Goal: Complete Application Form: Complete application form

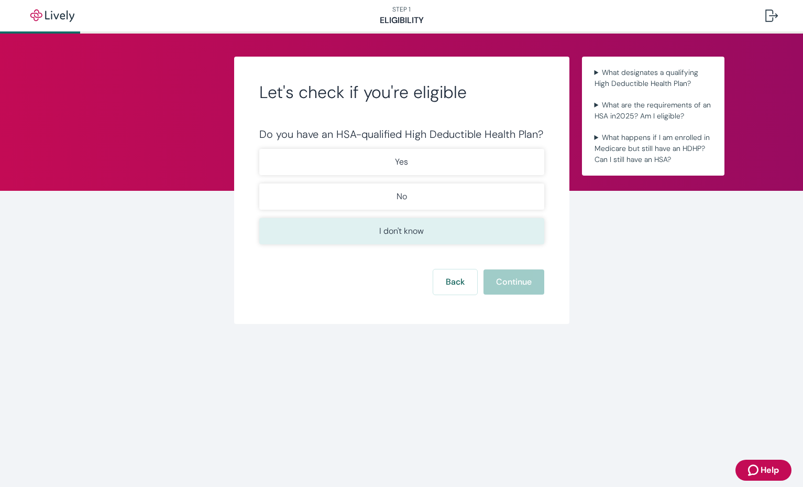
click at [408, 229] on p "I don't know" at bounding box center [401, 231] width 45 height 13
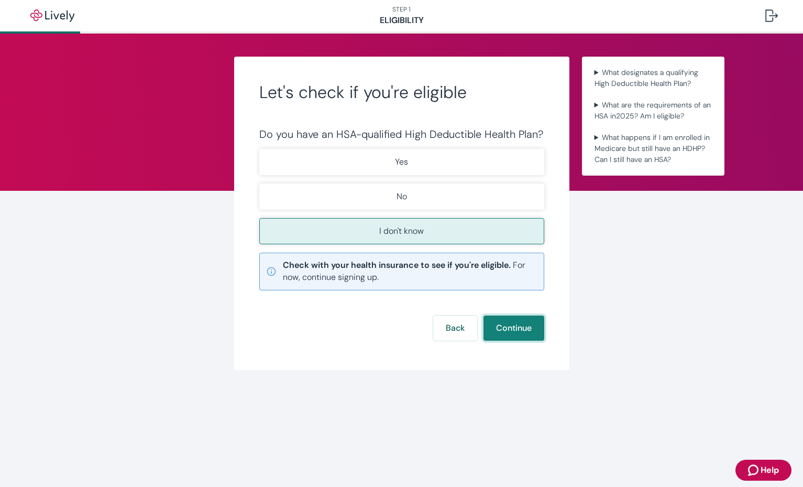
click at [512, 325] on button "Continue" at bounding box center [514, 327] width 61 height 25
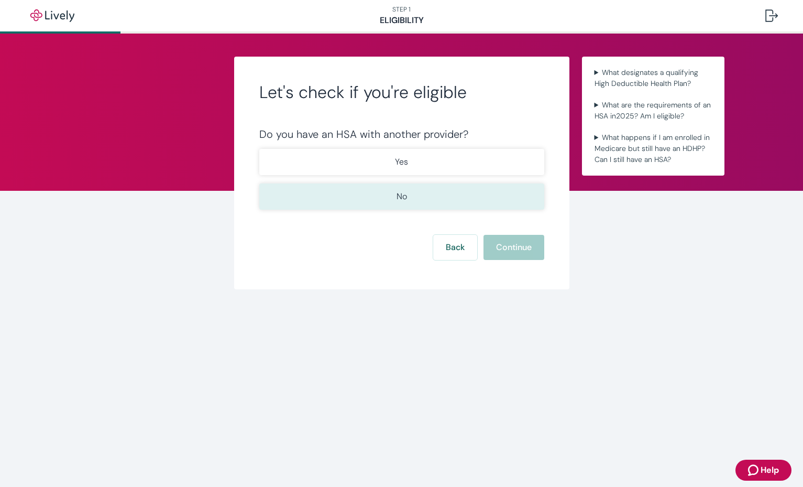
drag, startPoint x: 453, startPoint y: 193, endPoint x: 466, endPoint y: 205, distance: 17.8
click at [455, 194] on button "No" at bounding box center [401, 196] width 285 height 26
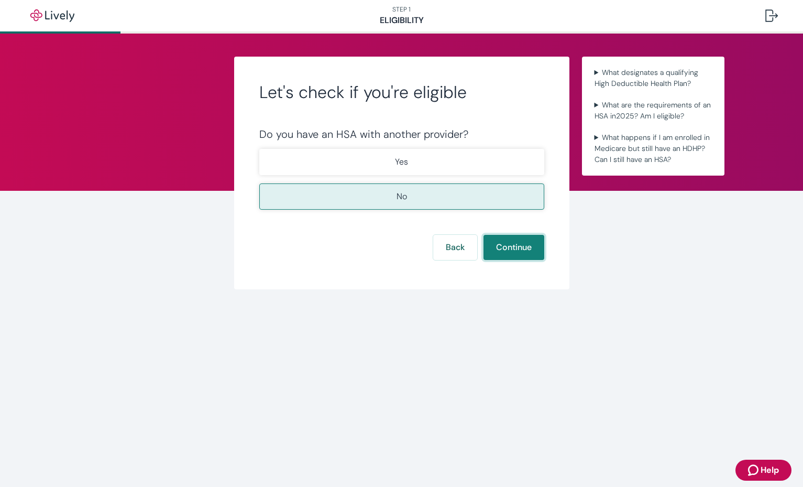
click at [511, 250] on button "Continue" at bounding box center [514, 247] width 61 height 25
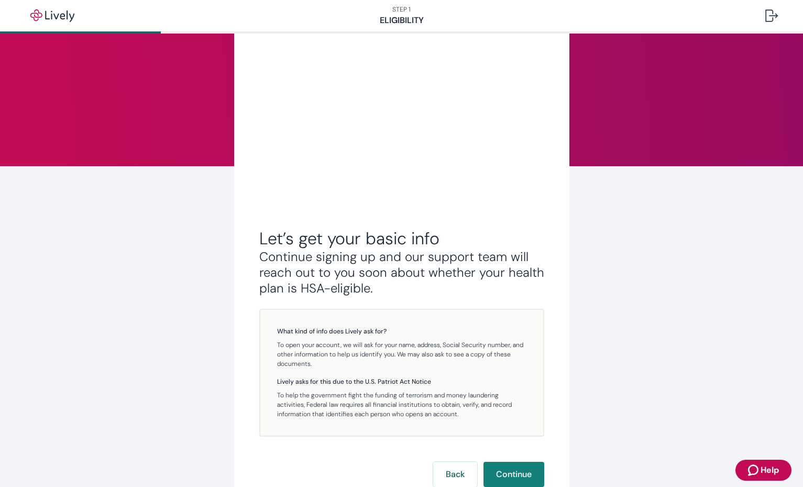
scroll to position [104, 0]
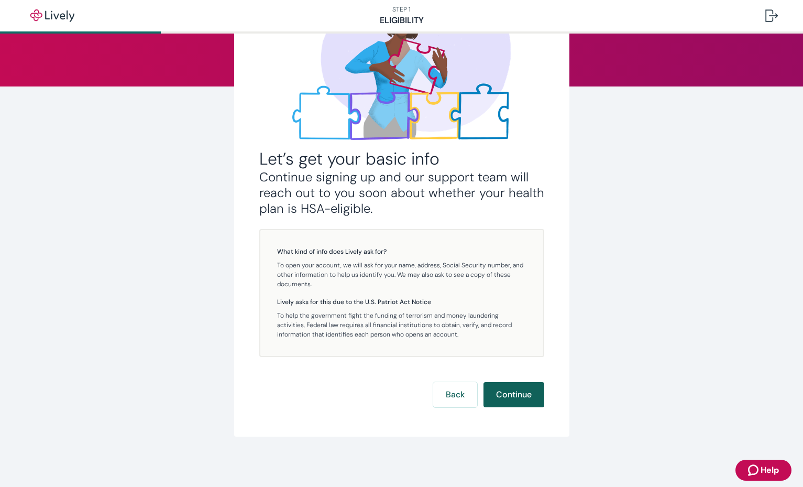
click at [508, 385] on button "Continue" at bounding box center [514, 394] width 61 height 25
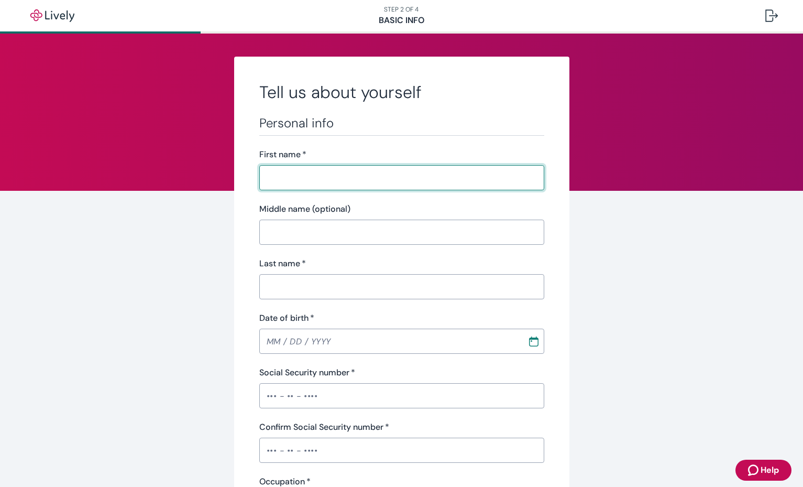
click at [376, 173] on input "First name   *" at bounding box center [401, 177] width 285 height 21
type input "[PERSON_NAME]"
type input "Unrelated"
type input "[PHONE_NUMBER]"
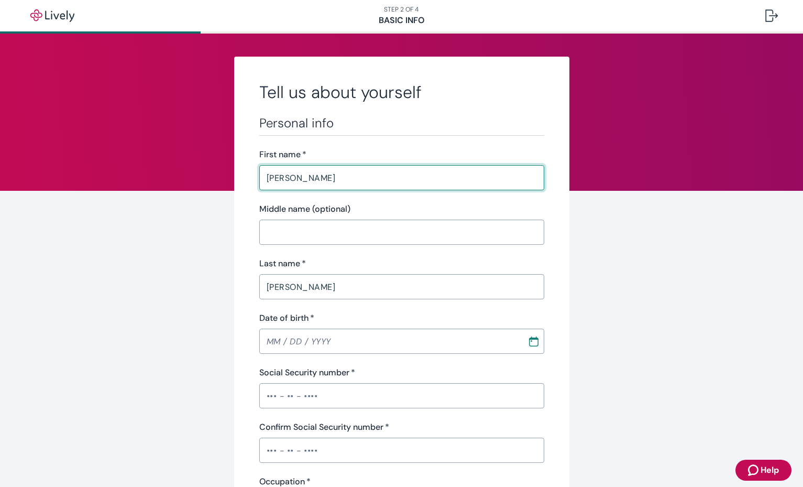
type input "381 TIMBERTRAIL DR"
type input "HOLLAND"
type input "MI"
type input "49424"
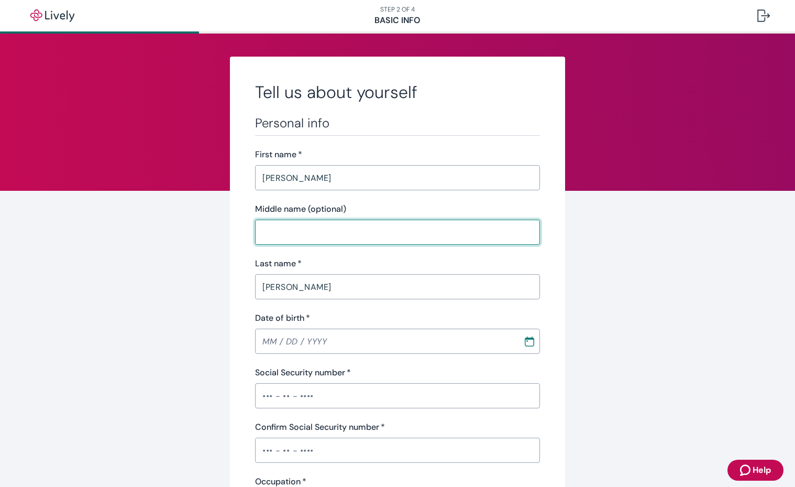
click at [415, 229] on input "Middle name (optional)" at bounding box center [397, 232] width 285 height 21
type input "E"
type input "MI"
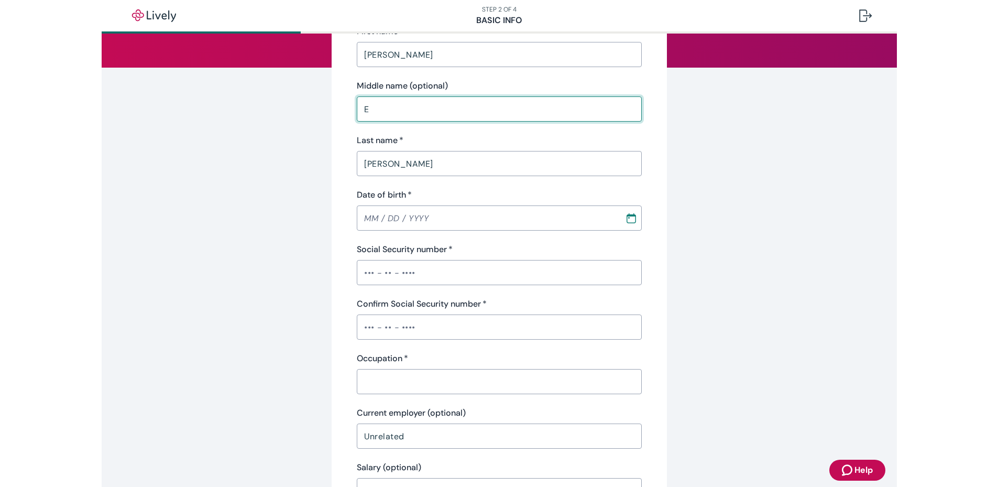
scroll to position [157, 0]
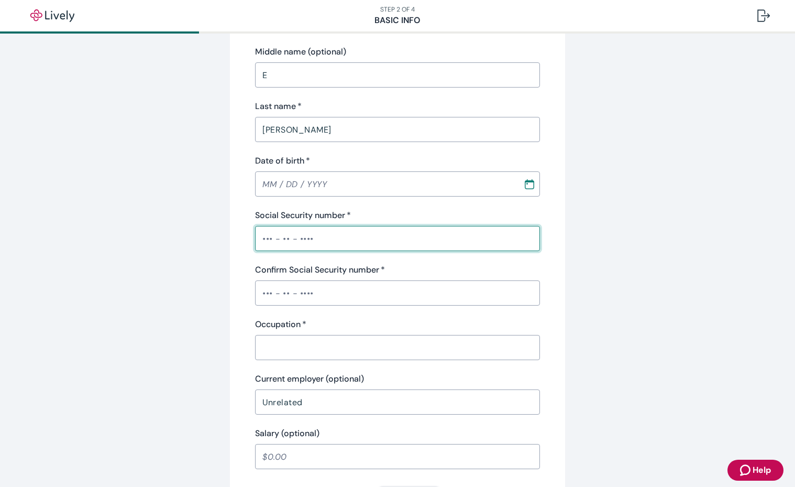
click at [340, 245] on input "Social Security number   *" at bounding box center [397, 238] width 285 height 21
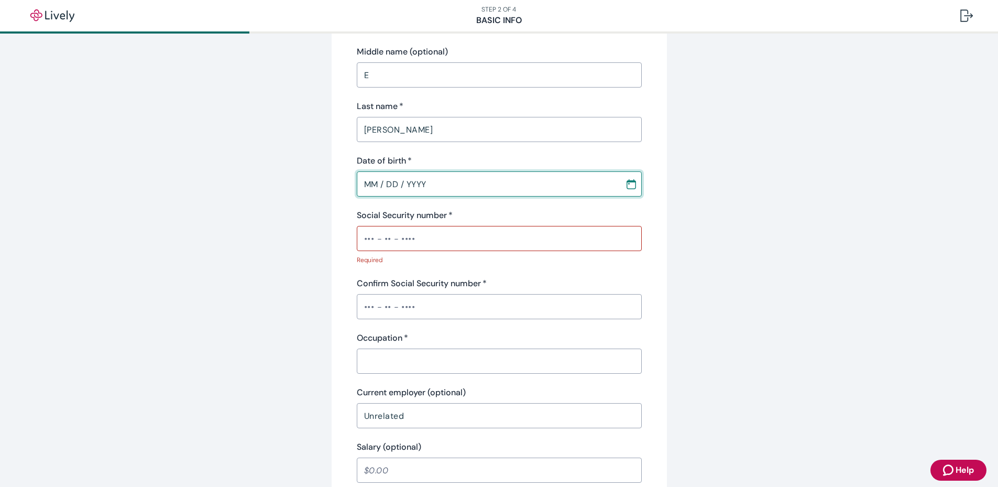
click at [434, 183] on input "MM / DD / YYYY" at bounding box center [487, 183] width 261 height 21
type input "MM / DD / YYYY"
type input "MI"
type input "MM / DD / YYYY"
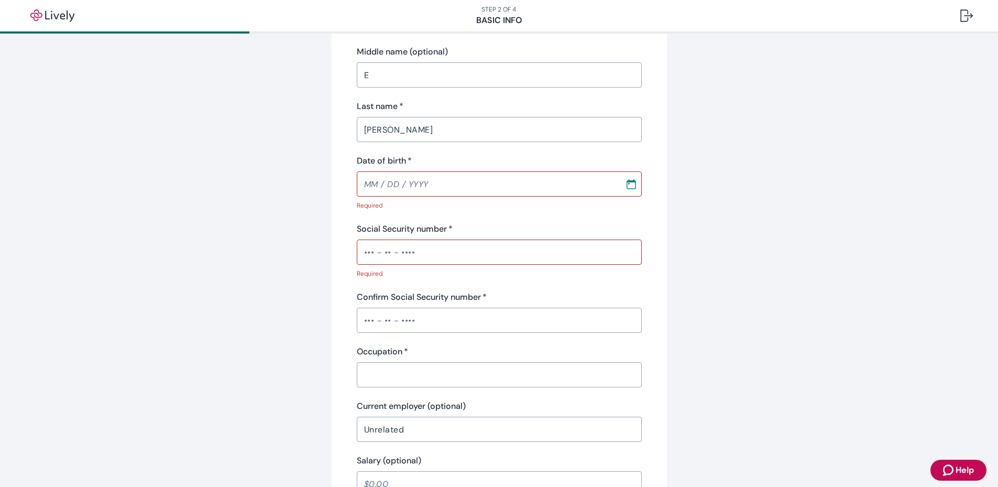
click at [415, 226] on div "Social Security number   * ​" at bounding box center [499, 244] width 285 height 42
click at [494, 192] on input "MM / DD / YYYY" at bounding box center [487, 183] width 261 height 21
type input "MM / DD / YYYY"
type input "MI"
type input "MM / DD / YYYY"
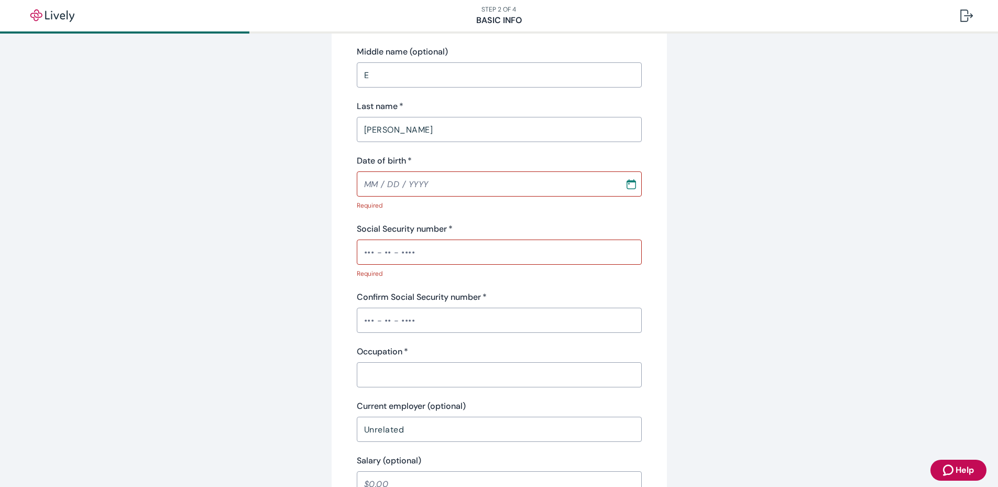
click at [396, 223] on label "Social Security number   *" at bounding box center [405, 229] width 96 height 13
click at [396, 242] on input "Social Security number   *" at bounding box center [499, 252] width 285 height 21
click at [444, 177] on input "MM / DD / YYYY" at bounding box center [487, 183] width 261 height 21
type input "MM / DD / YYYY"
type input "Michigan"
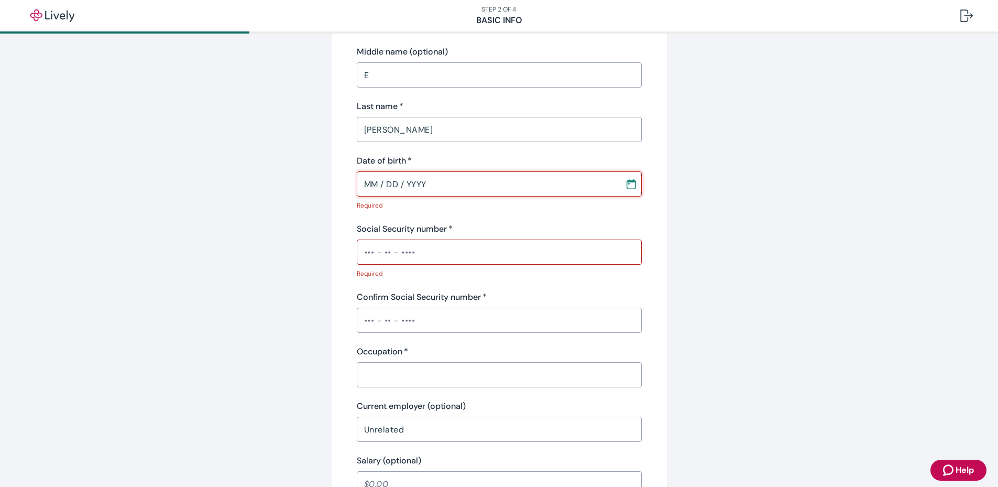
type input "MM / DD / YYYY"
drag, startPoint x: 446, startPoint y: 185, endPoint x: 338, endPoint y: 185, distance: 108.5
click at [338, 185] on div "Tell us about yourself Personal info First name   * Miriam ​ Middle name (optio…" at bounding box center [499, 401] width 335 height 1005
click at [362, 182] on input "MM / DD / YYYY" at bounding box center [487, 183] width 261 height 21
type input "MM / DD / YYYY"
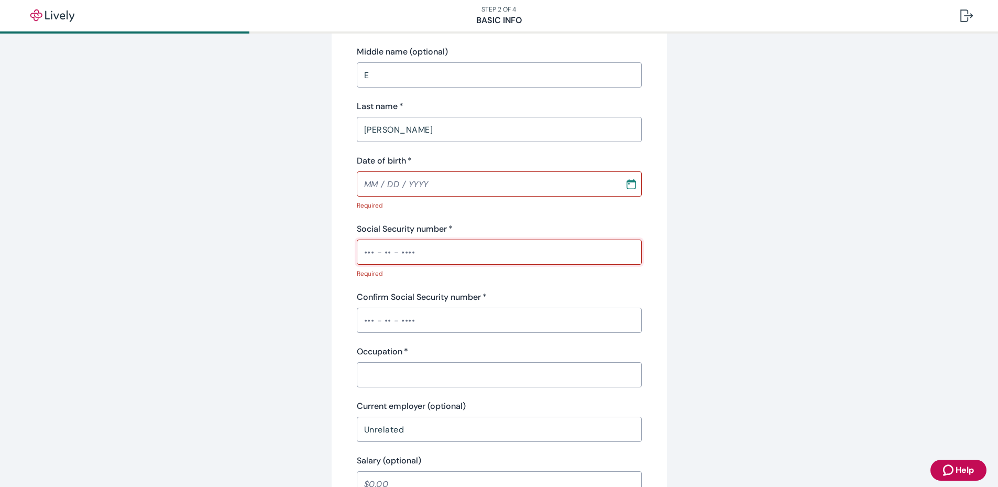
click at [468, 249] on input "Social Security number   *" at bounding box center [499, 252] width 285 height 21
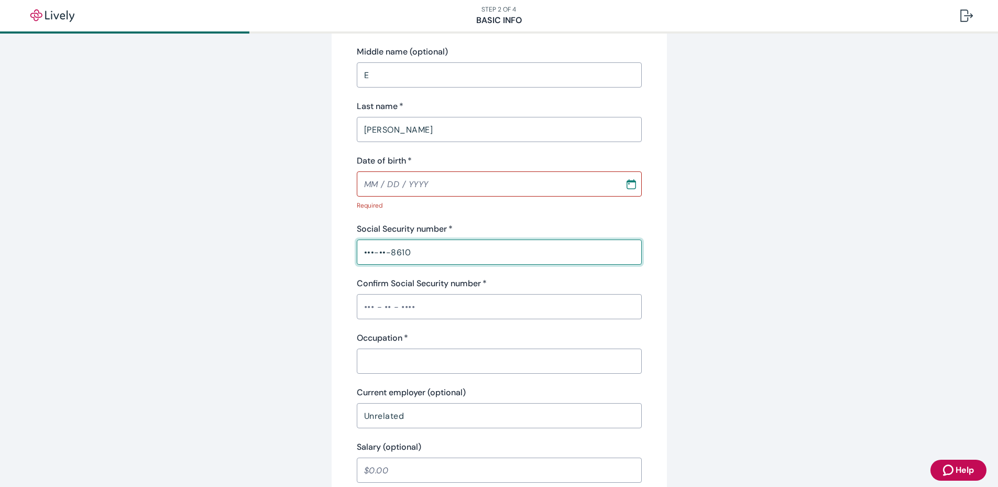
type input "•••-••-8610"
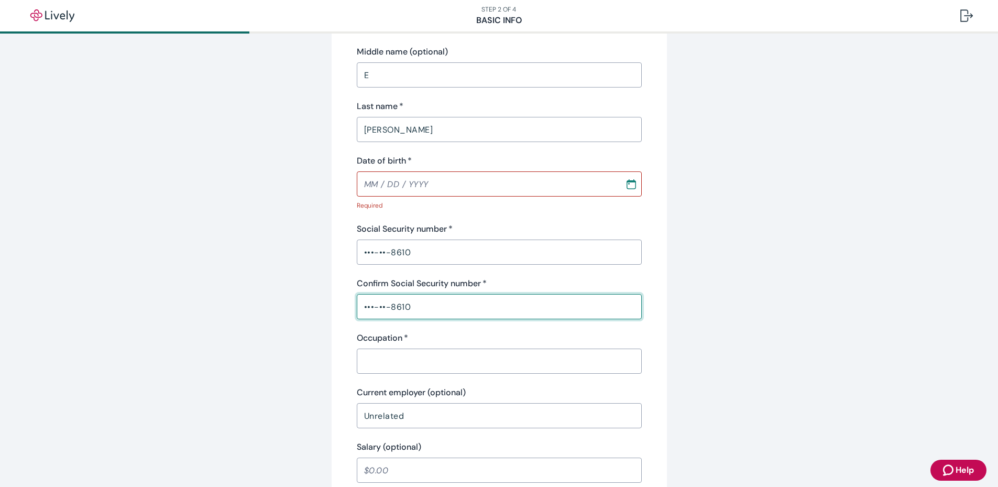
type input "•••-••-8610"
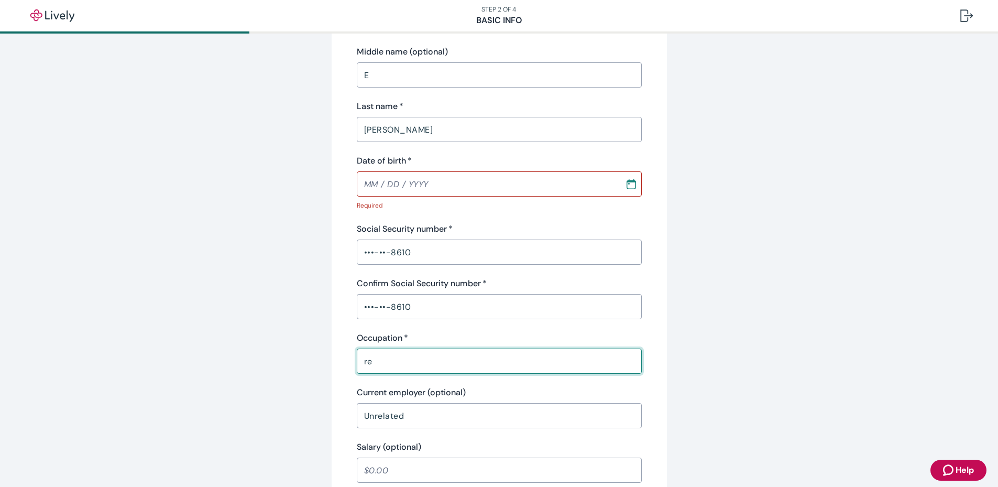
type input "r"
type input "Receptionist"
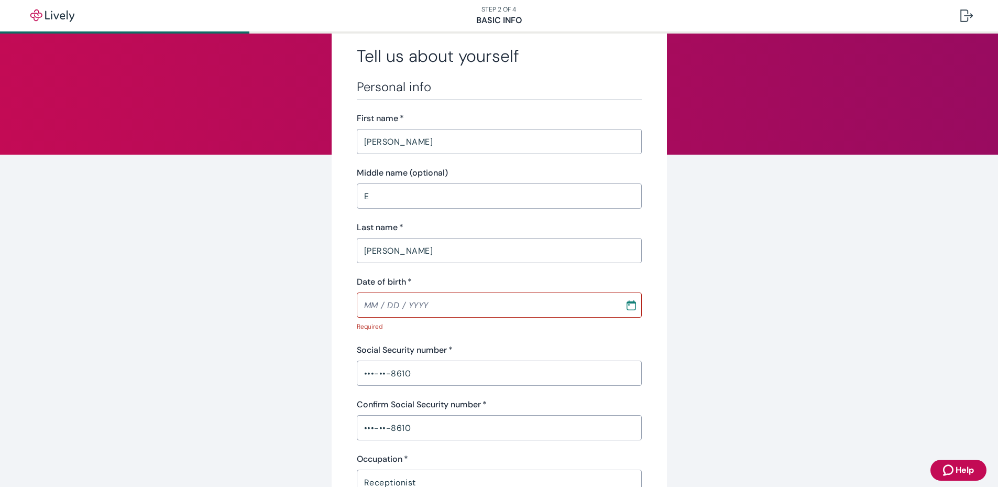
scroll to position [0, 0]
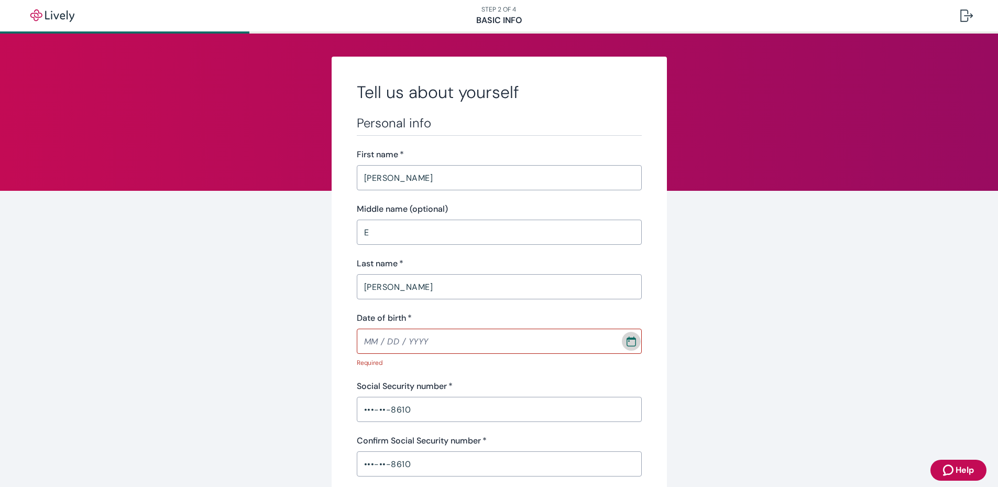
click at [628, 343] on icon "Calendar" at bounding box center [631, 341] width 10 height 10
click at [613, 168] on icon "Calendar left arrow" at bounding box center [615, 169] width 10 height 10
click at [556, 272] on button "25" at bounding box center [553, 273] width 19 height 19
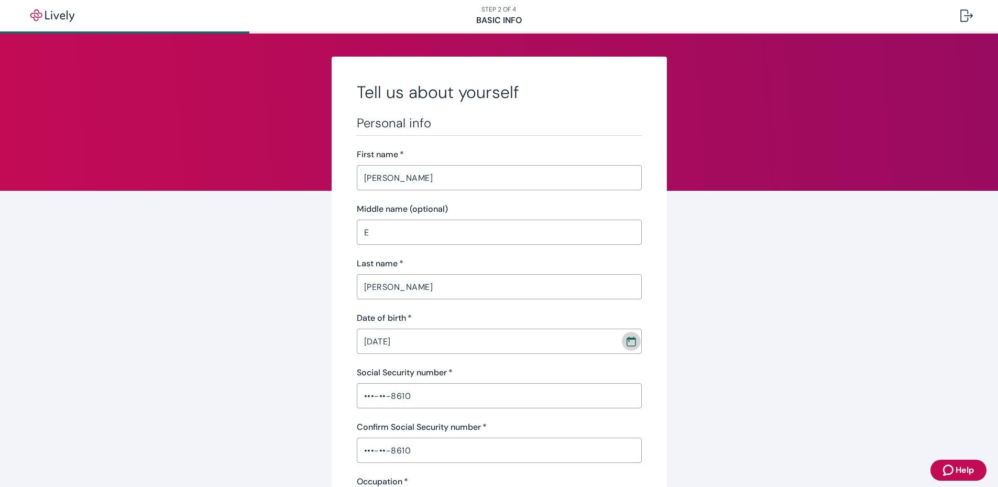
click at [627, 342] on icon "Calendar" at bounding box center [631, 341] width 10 height 10
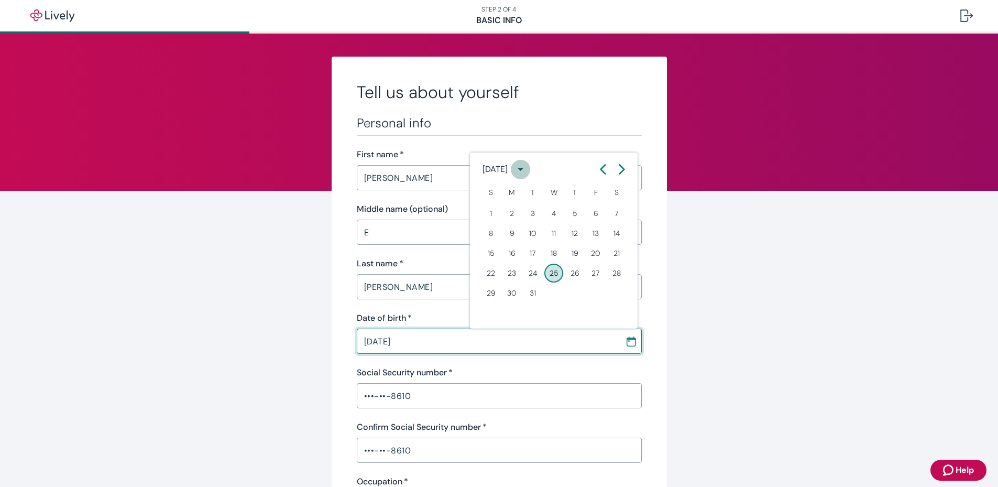
click at [523, 168] on icon "calendar view is open, switch to year view" at bounding box center [521, 169] width 6 height 3
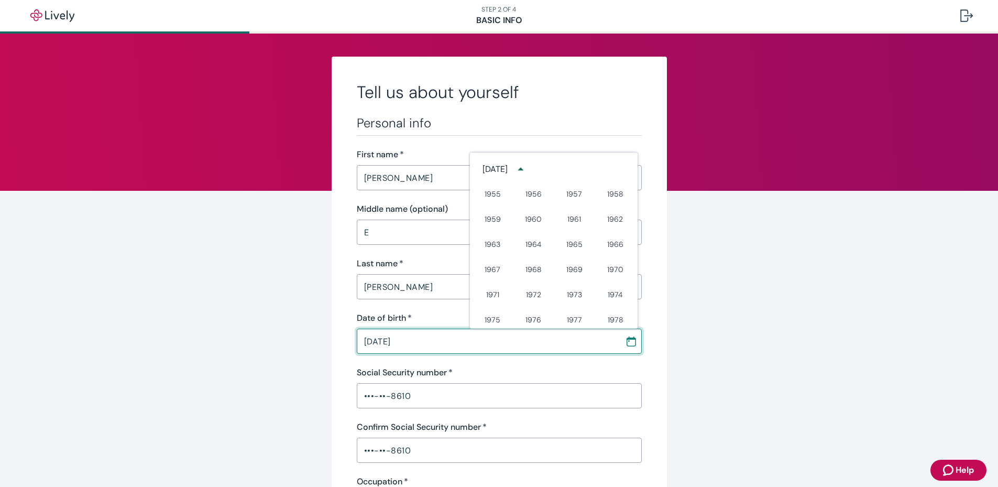
scroll to position [323, 0]
click at [488, 249] on button "1963" at bounding box center [493, 248] width 38 height 19
type input "[DATE]"
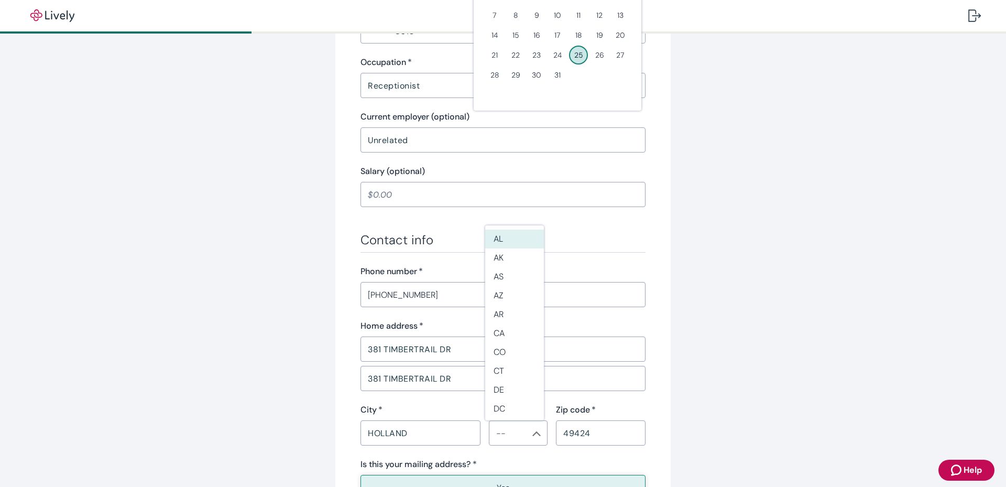
drag, startPoint x: 705, startPoint y: 211, endPoint x: 678, endPoint y: 205, distance: 27.5
click at [705, 208] on div "Tell us about yourself Personal info First name   * Miriam ​ Middle name (optio…" at bounding box center [503, 126] width 503 height 978
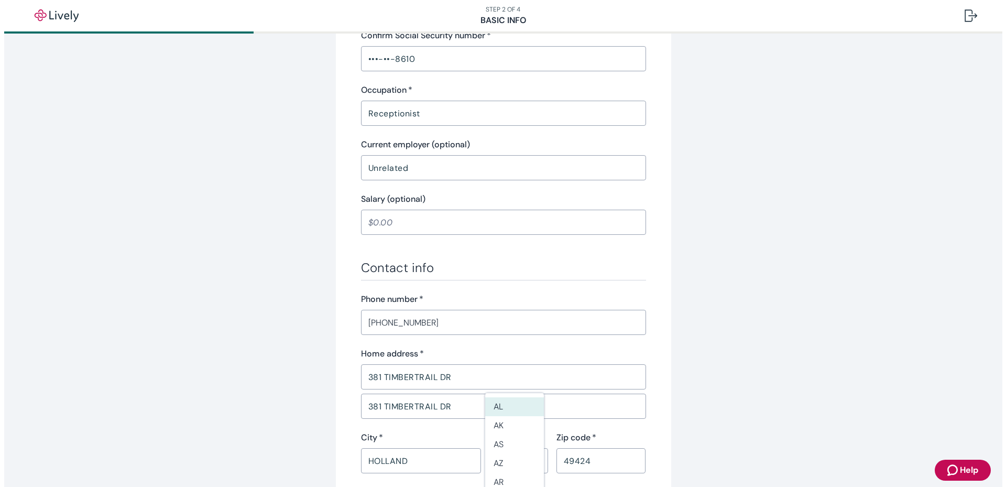
scroll to position [396, 0]
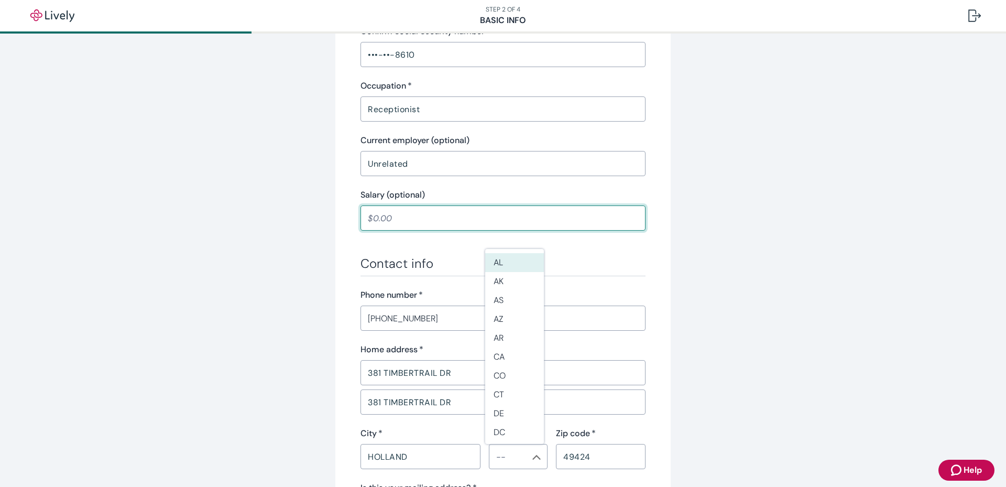
click at [549, 210] on input "Salary (optional)" at bounding box center [503, 218] width 285 height 21
click at [699, 246] on div "Tell us about yourself Personal info First name   * Miriam ​ Middle name (optio…" at bounding box center [503, 150] width 503 height 978
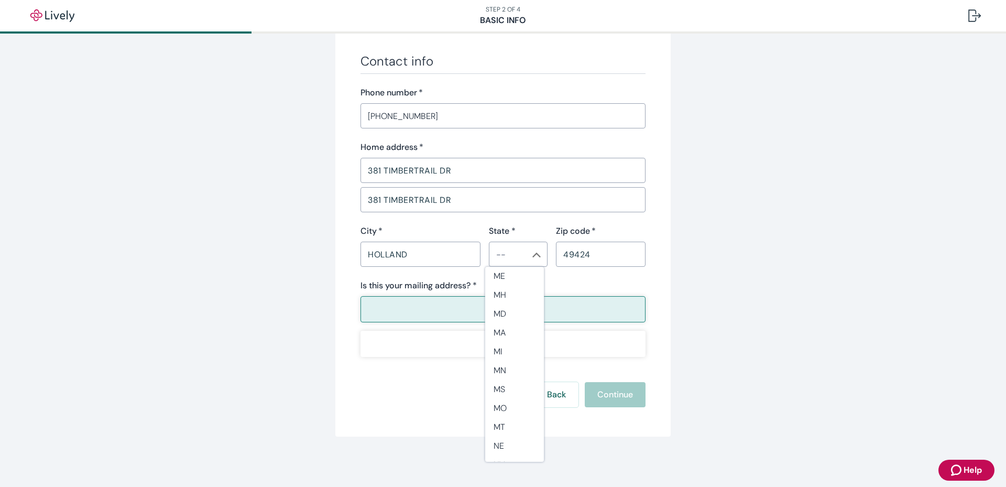
scroll to position [367, 0]
drag, startPoint x: 502, startPoint y: 403, endPoint x: 535, endPoint y: 395, distance: 34.2
click at [502, 405] on li "MI" at bounding box center [514, 404] width 59 height 19
type input "MI"
click at [549, 313] on button "Yes" at bounding box center [503, 309] width 285 height 26
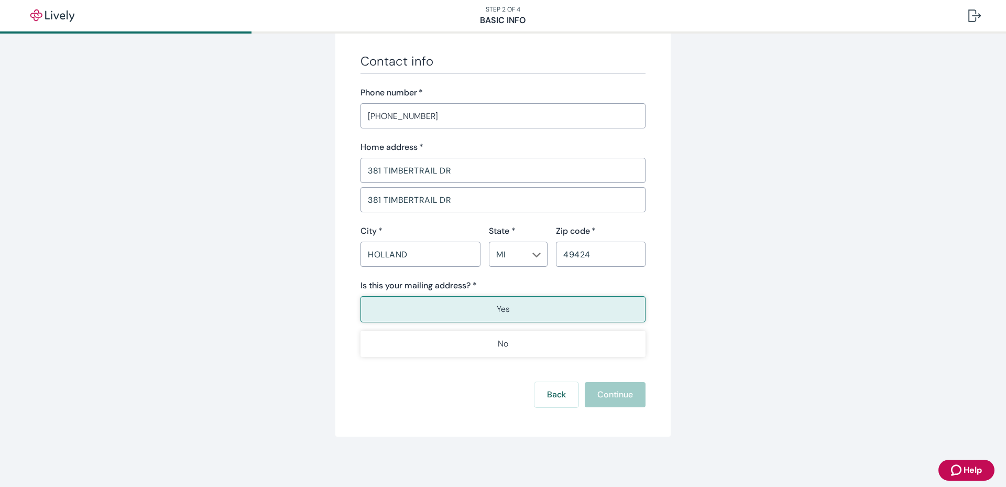
click at [604, 393] on div "Back Continue" at bounding box center [503, 394] width 285 height 25
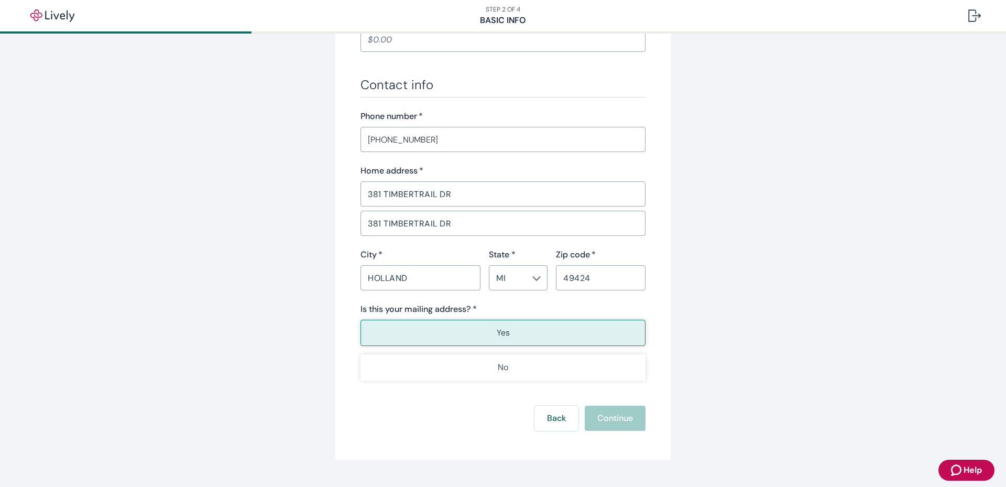
scroll to position [576, 0]
click at [628, 286] on input "49424" at bounding box center [601, 275] width 90 height 21
click at [440, 335] on button "Yes" at bounding box center [503, 331] width 285 height 26
click at [609, 411] on button "Continue" at bounding box center [615, 415] width 61 height 25
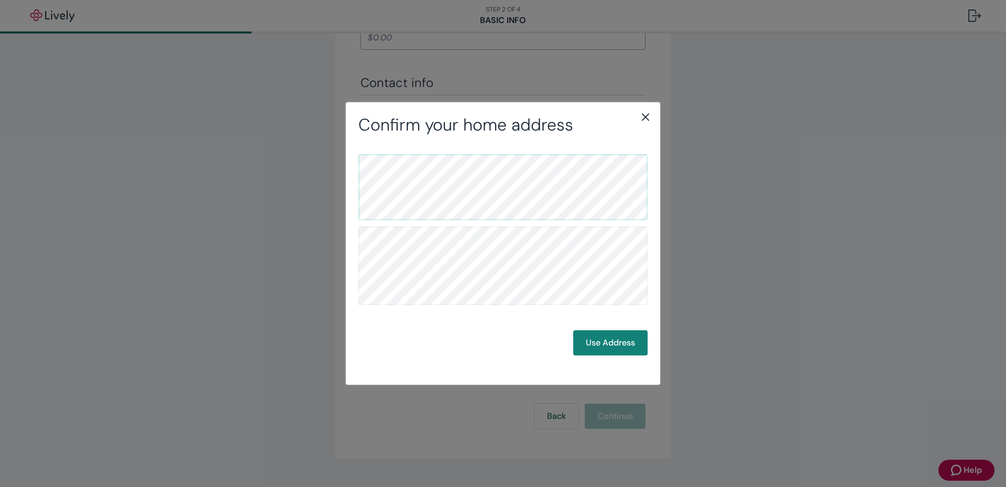
click at [644, 113] on icon "close" at bounding box center [645, 117] width 13 height 13
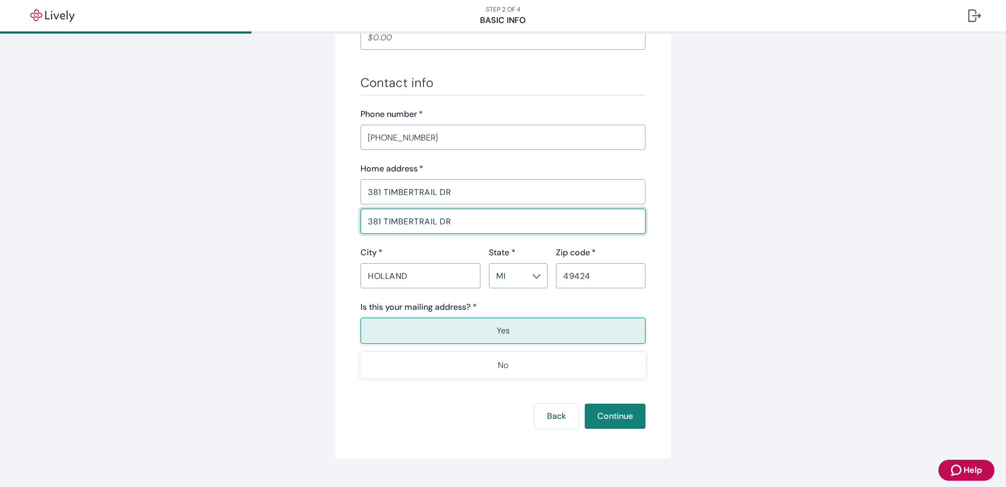
drag, startPoint x: 460, startPoint y: 215, endPoint x: 322, endPoint y: 216, distance: 138.3
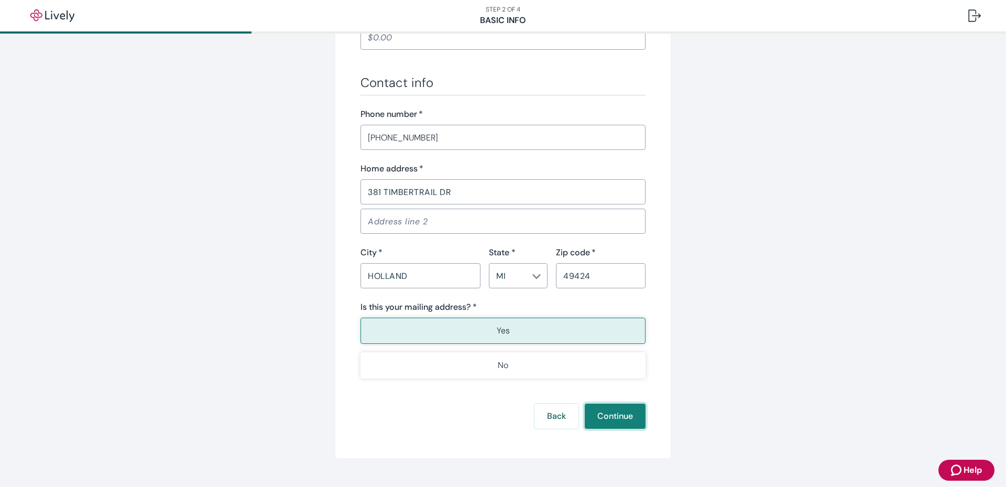
click at [618, 416] on button "Continue" at bounding box center [615, 415] width 61 height 25
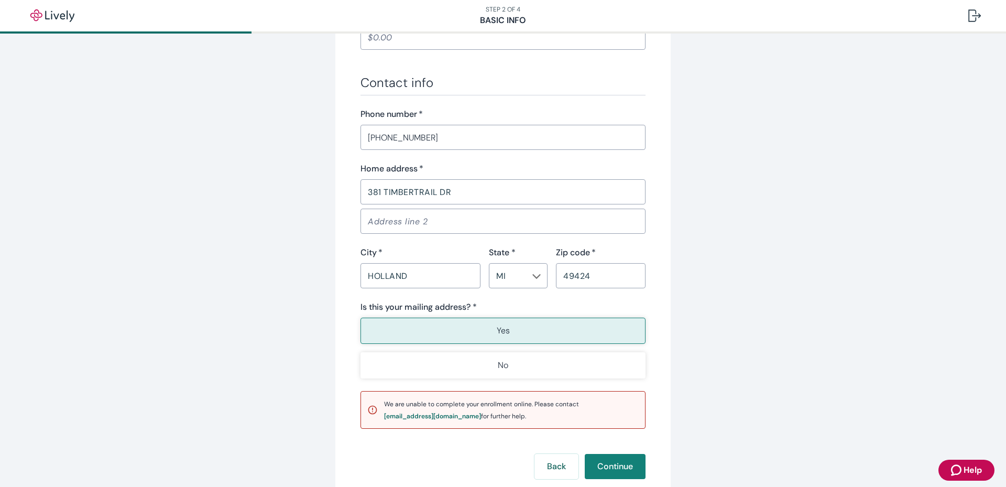
click at [537, 329] on button "Yes" at bounding box center [503, 331] width 285 height 26
click at [529, 405] on span "We are unable to complete your enrollment online. Please contact support@lively…" at bounding box center [481, 410] width 195 height 20
click at [407, 220] on input "Address line 2" at bounding box center [503, 221] width 285 height 21
type input "381 TIMBERTRAIL DR"
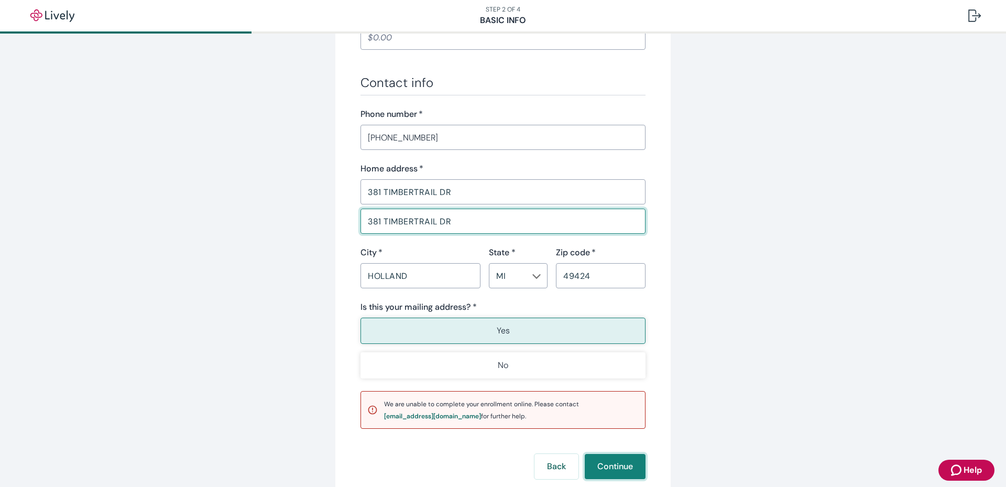
click at [612, 466] on button "Continue" at bounding box center [615, 466] width 61 height 25
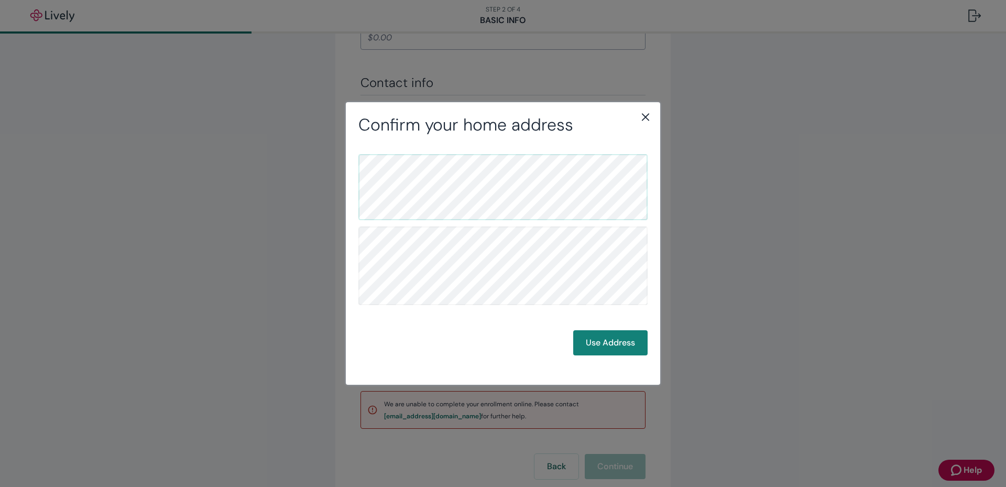
click at [643, 114] on icon "close" at bounding box center [645, 117] width 13 height 13
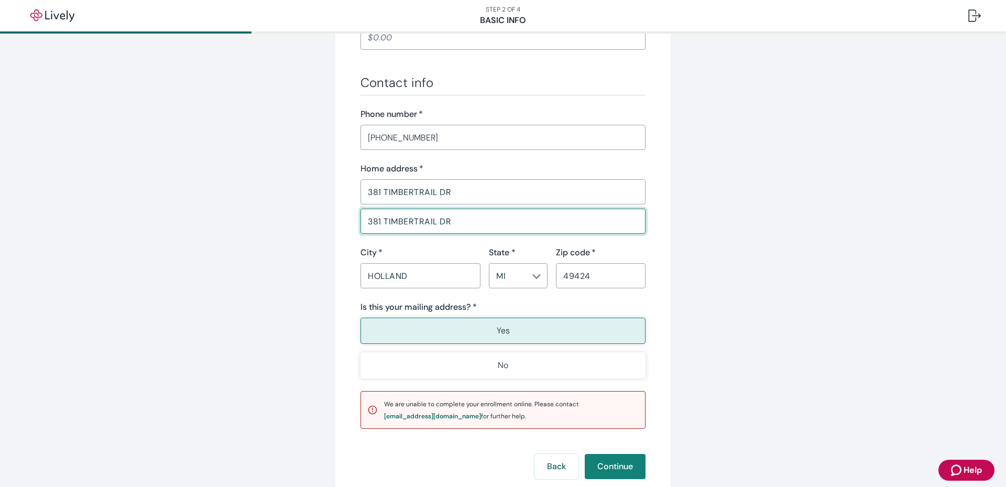
drag, startPoint x: 473, startPoint y: 227, endPoint x: 236, endPoint y: 200, distance: 238.4
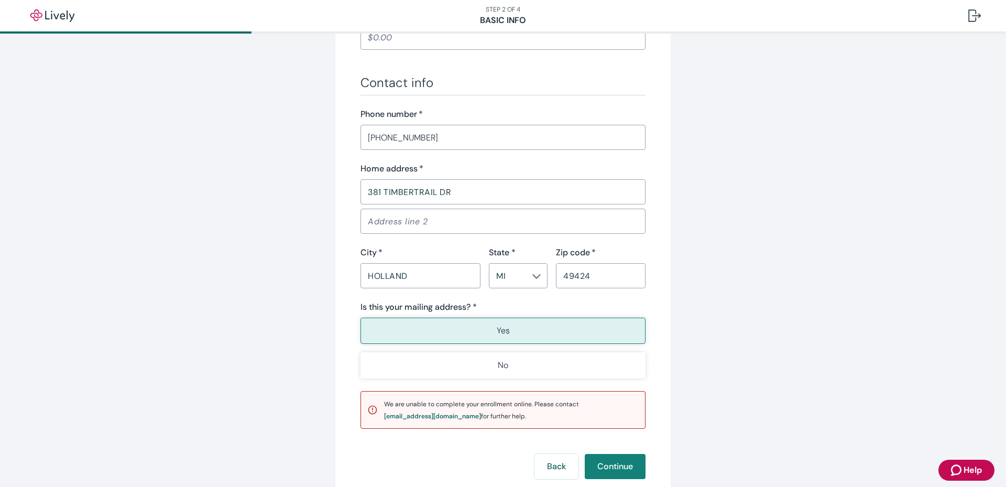
click at [501, 331] on p "Yes" at bounding box center [503, 330] width 13 height 13
click at [606, 471] on button "Continue" at bounding box center [615, 466] width 61 height 25
click at [463, 208] on div "​" at bounding box center [500, 218] width 289 height 29
click at [457, 220] on input "Address line 2" at bounding box center [503, 221] width 285 height 21
type input "381 TIMBERTRAIL DR"
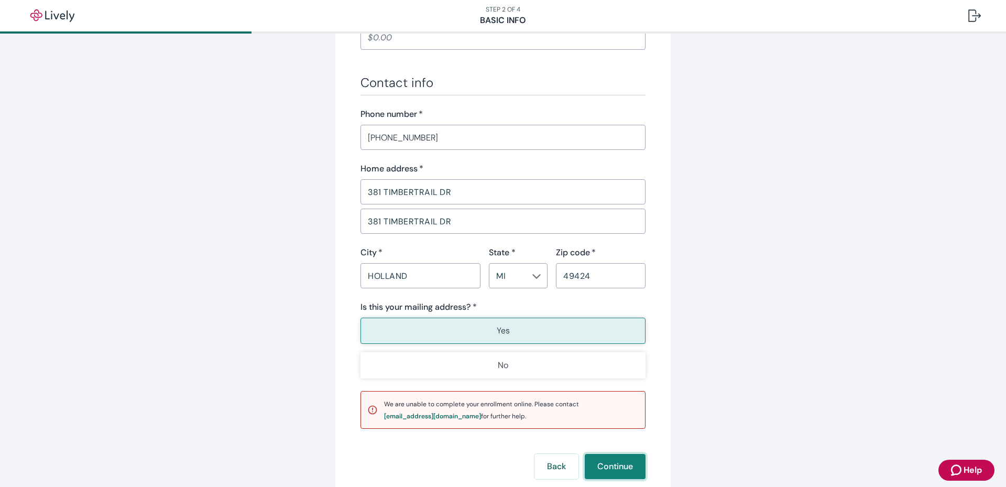
click at [597, 464] on button "Continue" at bounding box center [615, 466] width 61 height 25
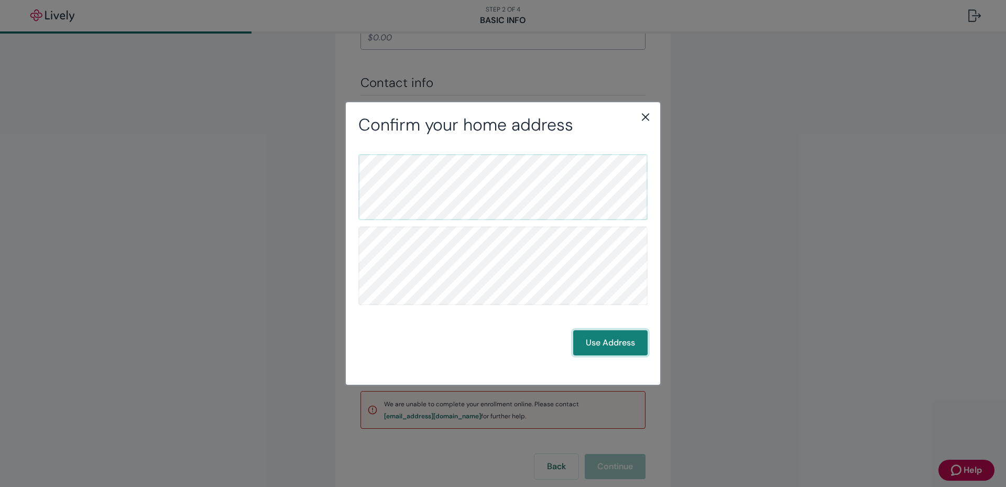
click at [614, 340] on button "Use Address" at bounding box center [610, 342] width 74 height 25
click at [597, 344] on button "Use Address" at bounding box center [610, 342] width 74 height 25
click at [612, 344] on button "Use Address" at bounding box center [610, 342] width 74 height 25
click at [594, 342] on button "Use Address" at bounding box center [610, 342] width 74 height 25
click at [753, 282] on div "Confirm your mailing address Back Use Address" at bounding box center [503, 243] width 1006 height 487
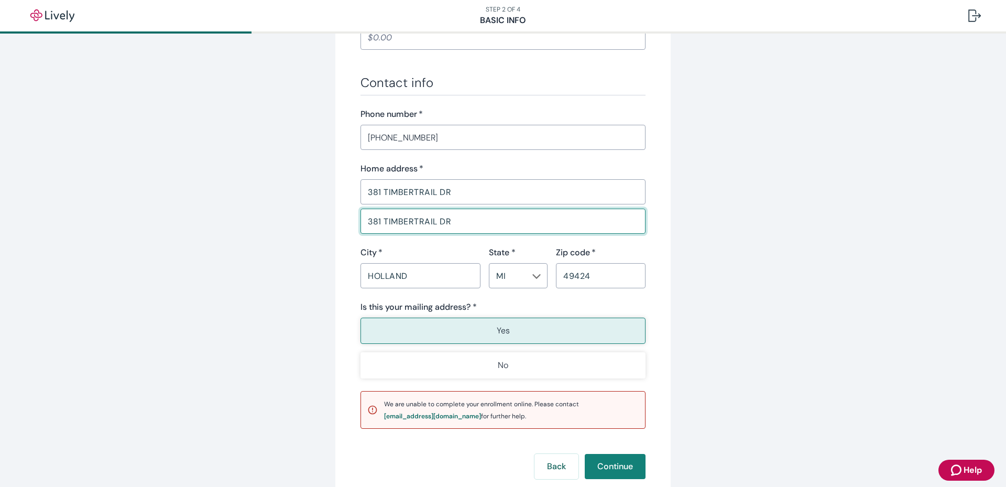
drag, startPoint x: 467, startPoint y: 221, endPoint x: 283, endPoint y: 204, distance: 184.2
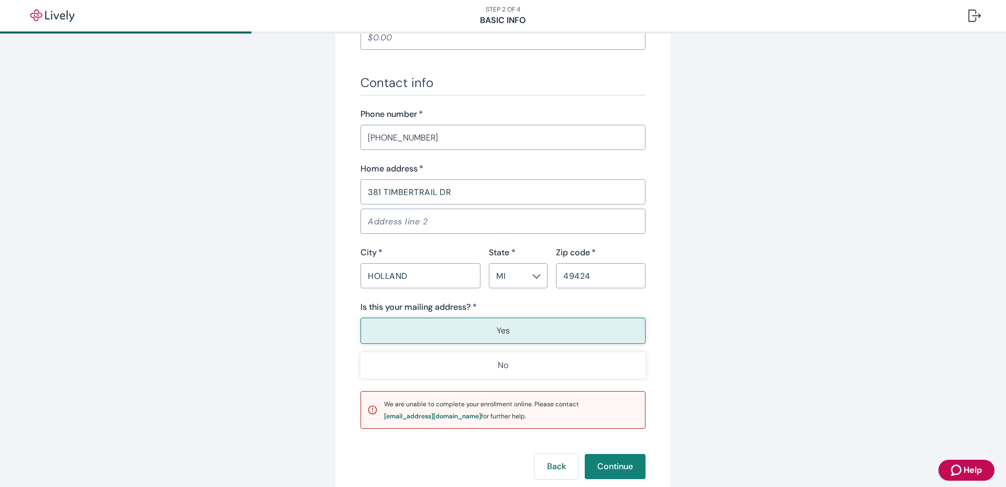
click at [489, 335] on button "Yes" at bounding box center [503, 331] width 285 height 26
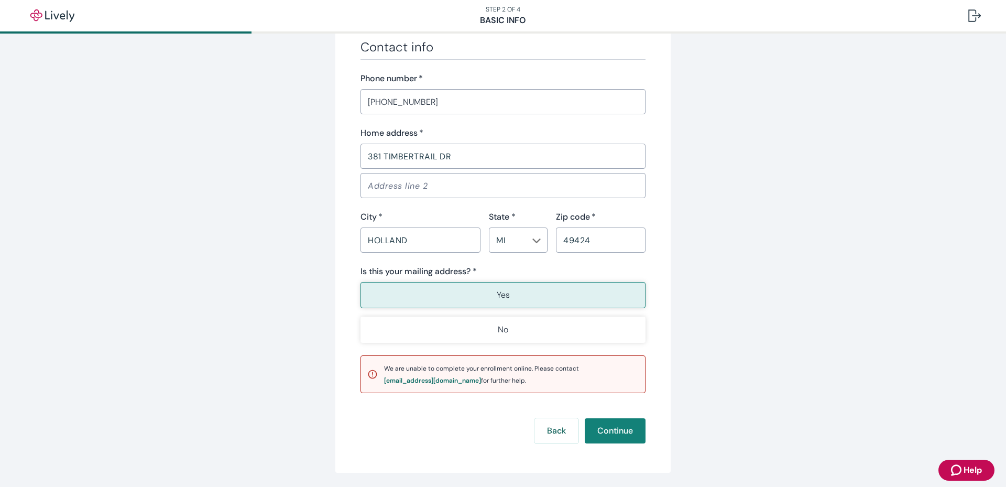
scroll to position [648, 0]
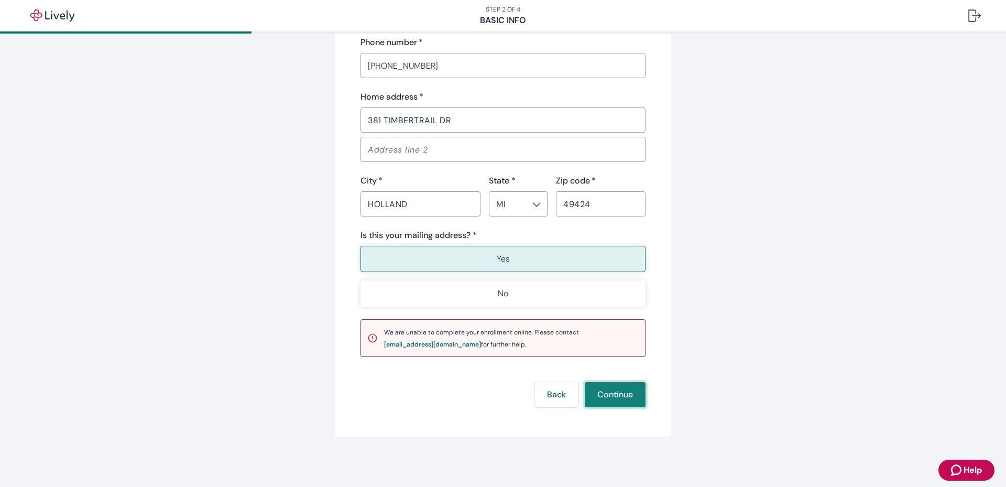
click at [623, 393] on button "Continue" at bounding box center [615, 394] width 61 height 25
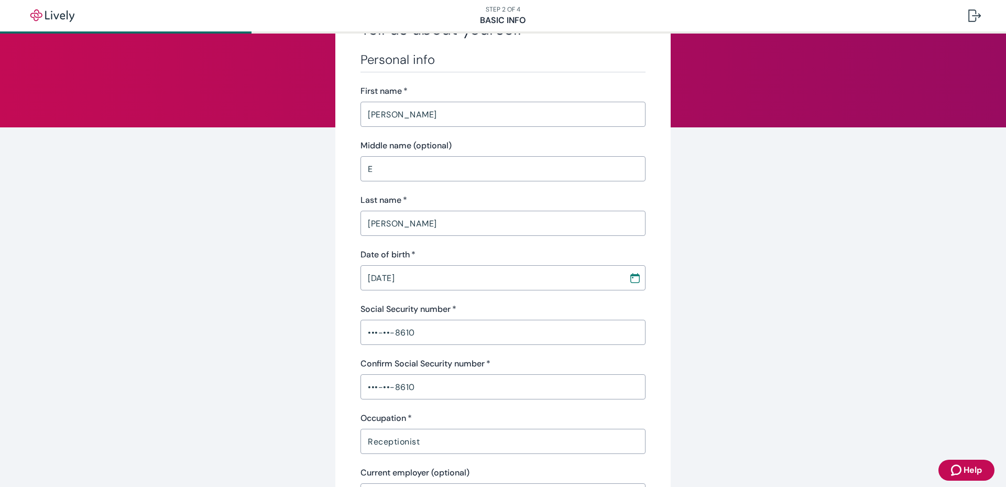
scroll to position [0, 0]
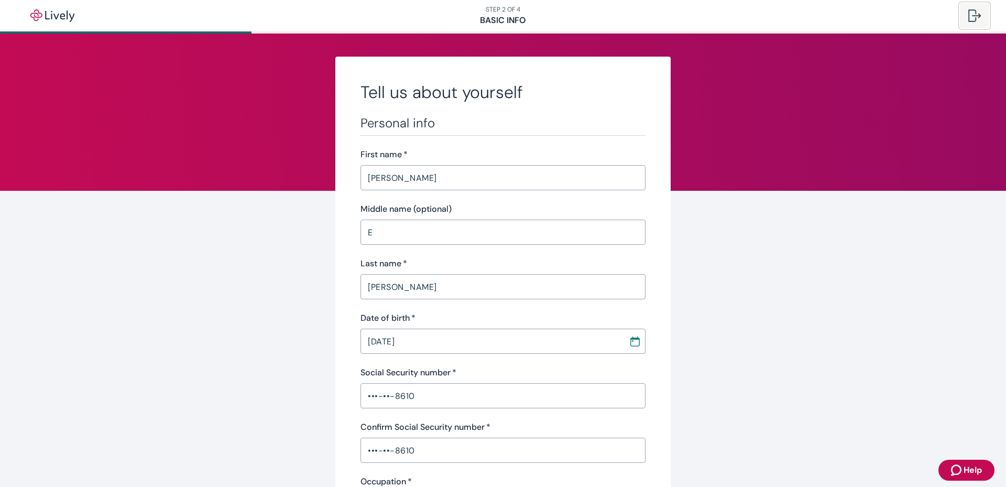
click at [803, 14] on button at bounding box center [974, 15] width 29 height 25
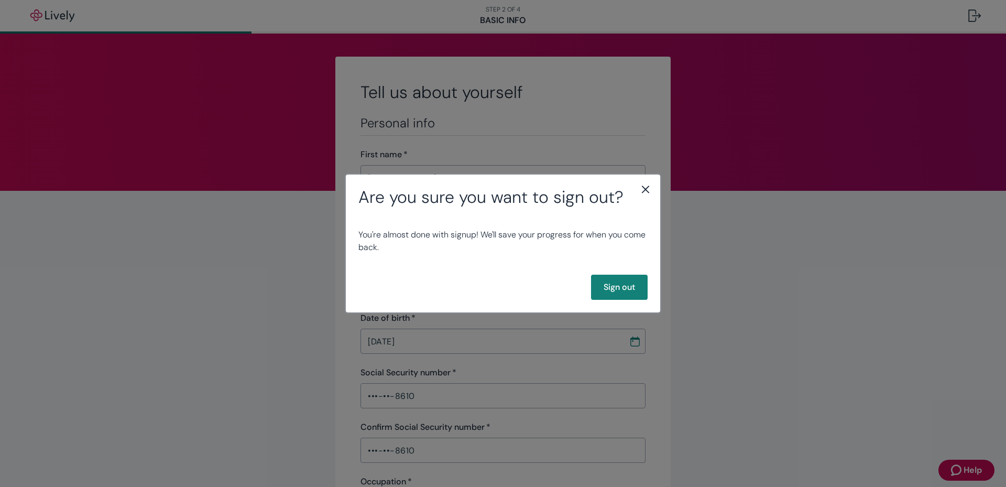
click at [645, 185] on div "Are you sure you want to sign out? You're almost done with signup! We'll save y…" at bounding box center [503, 242] width 314 height 137
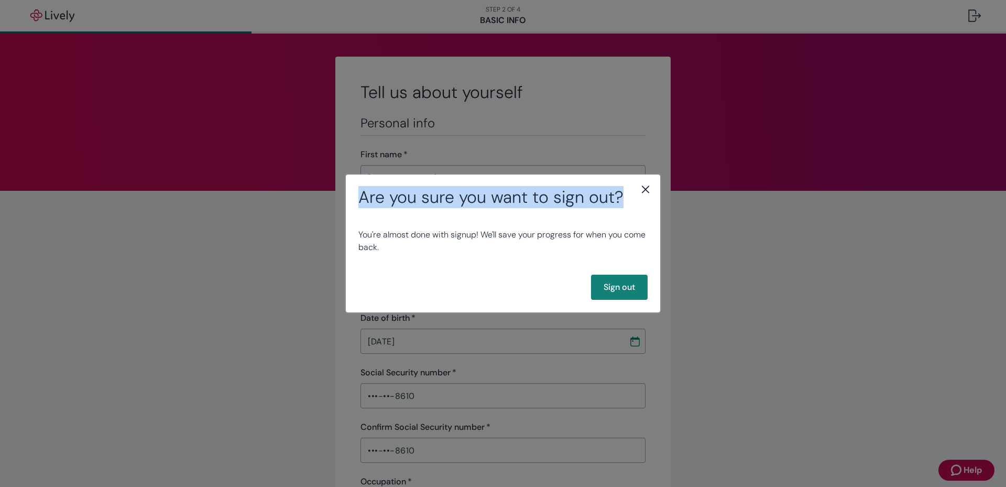
drag, startPoint x: 645, startPoint y: 185, endPoint x: 646, endPoint y: 192, distance: 6.8
click at [646, 192] on icon "close" at bounding box center [645, 189] width 13 height 13
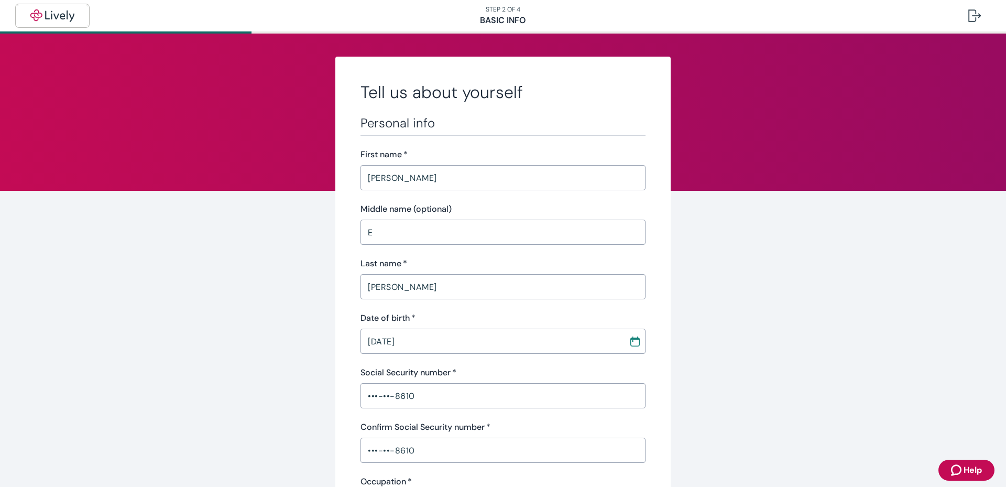
click at [56, 10] on img "button" at bounding box center [52, 15] width 59 height 13
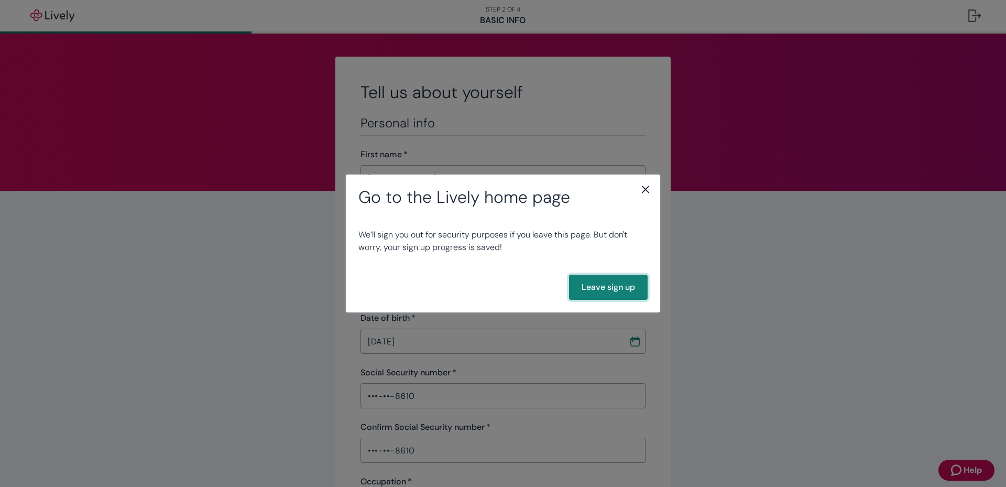
click at [598, 288] on button "Leave sign up" at bounding box center [608, 287] width 79 height 25
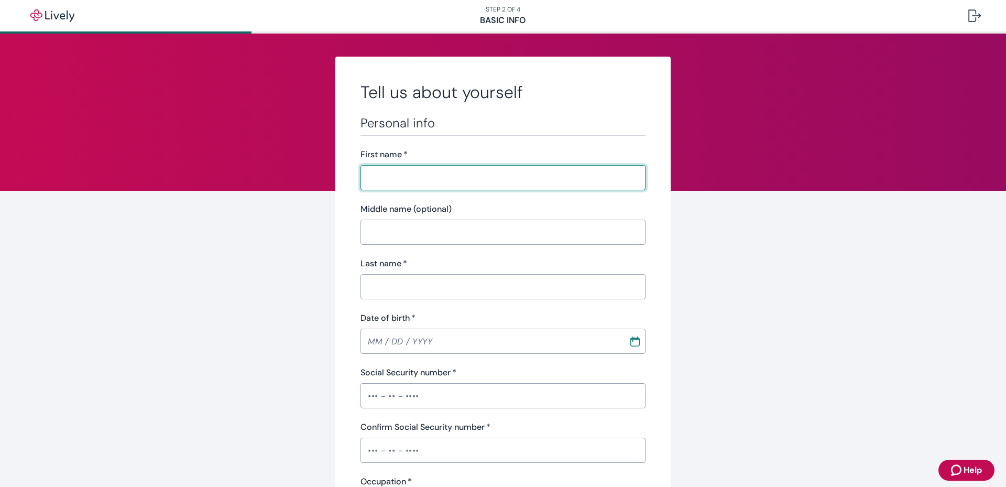
click at [517, 168] on input "First name   *" at bounding box center [503, 177] width 285 height 21
type input "[PERSON_NAME]"
type input "E"
type input "[PERSON_NAME]"
type input "[DATE]"
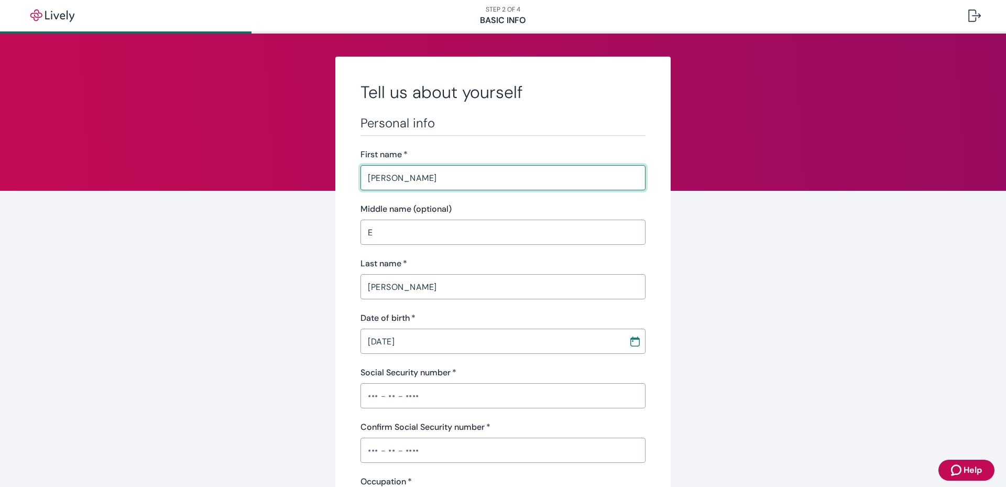
type input "•••-•"
type input "Receptionist"
type input "Unrelated"
type input "[PHONE_NUMBER]"
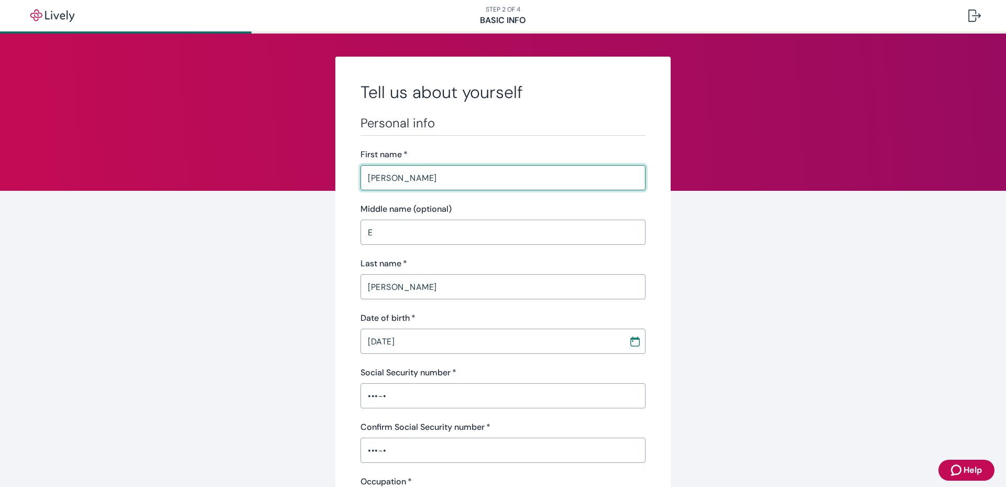
type input "381 TIMBERTRAIL DR"
type input "HOLLAND"
type input "MI"
type input "49424"
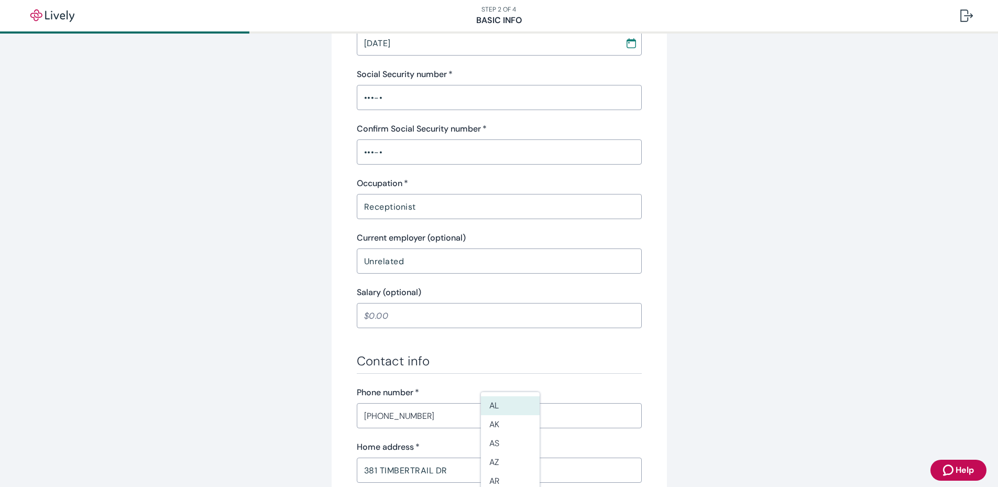
scroll to position [314, 0]
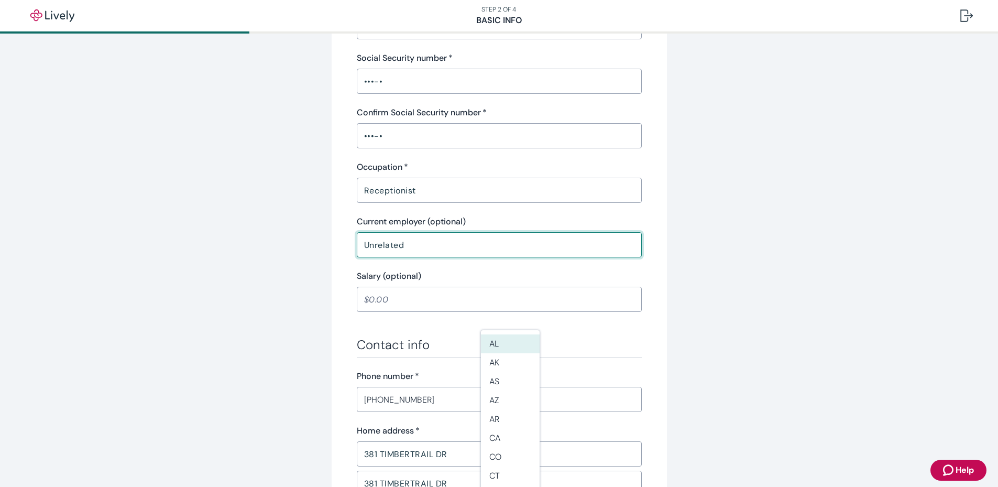
click at [458, 249] on input "Unrelated" at bounding box center [499, 244] width 285 height 21
type input "U"
type input "QUINCY STREET, INC"
type input "MI"
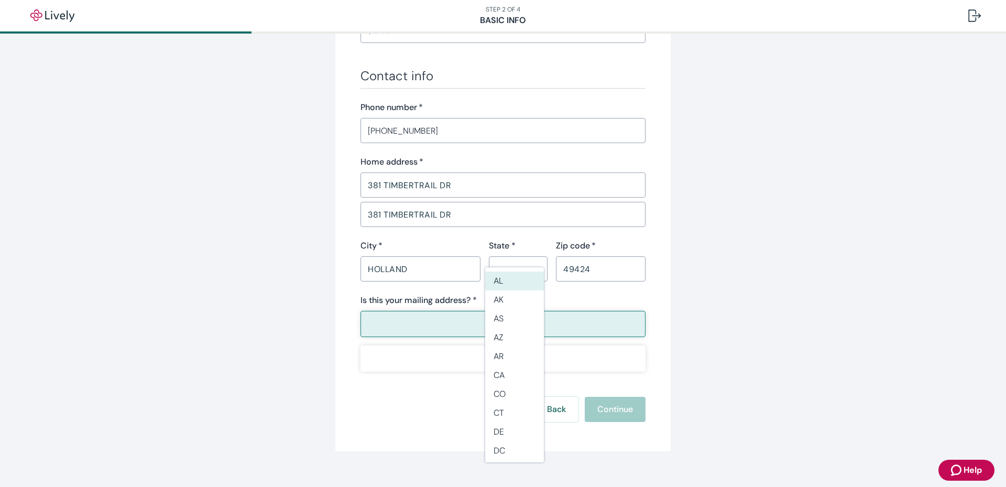
scroll to position [598, 0]
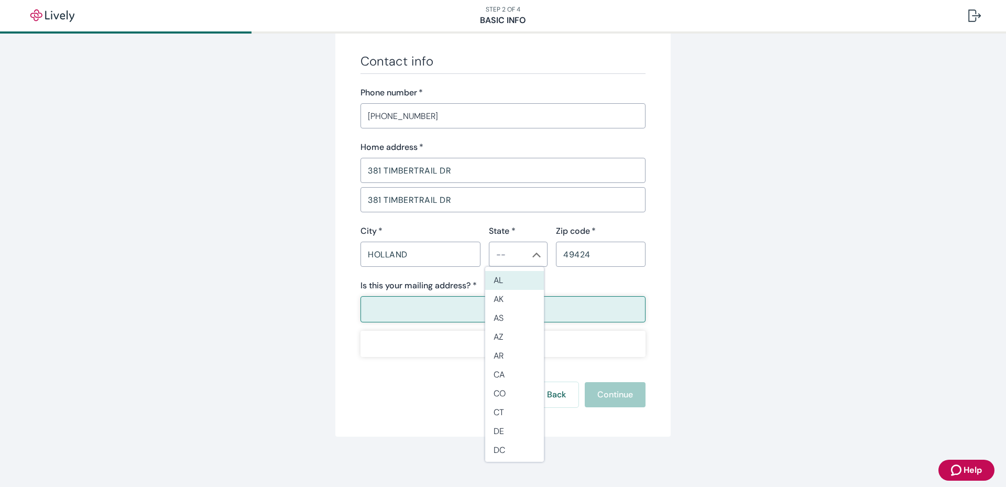
click at [601, 314] on button "Yes" at bounding box center [503, 309] width 285 height 26
click at [499, 299] on li "MI" at bounding box center [514, 299] width 59 height 19
type input "MI"
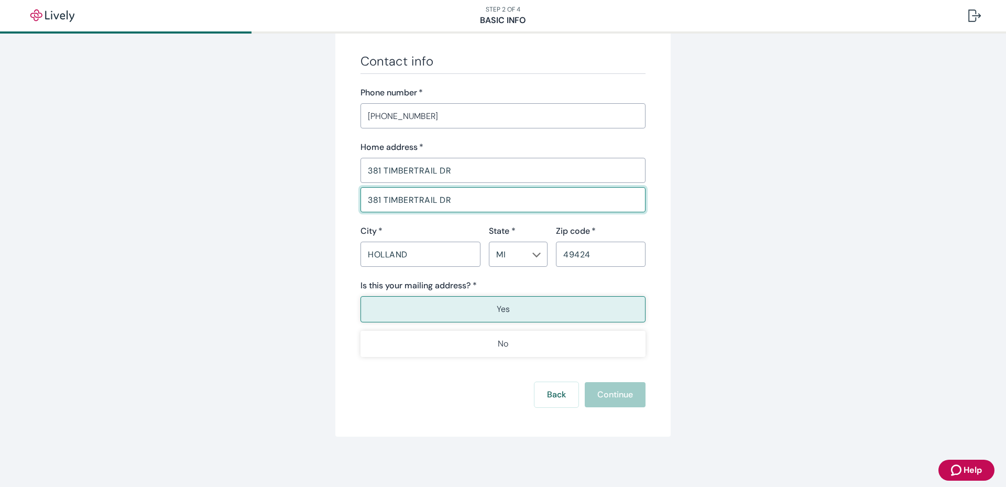
drag, startPoint x: 459, startPoint y: 199, endPoint x: 319, endPoint y: 198, distance: 139.9
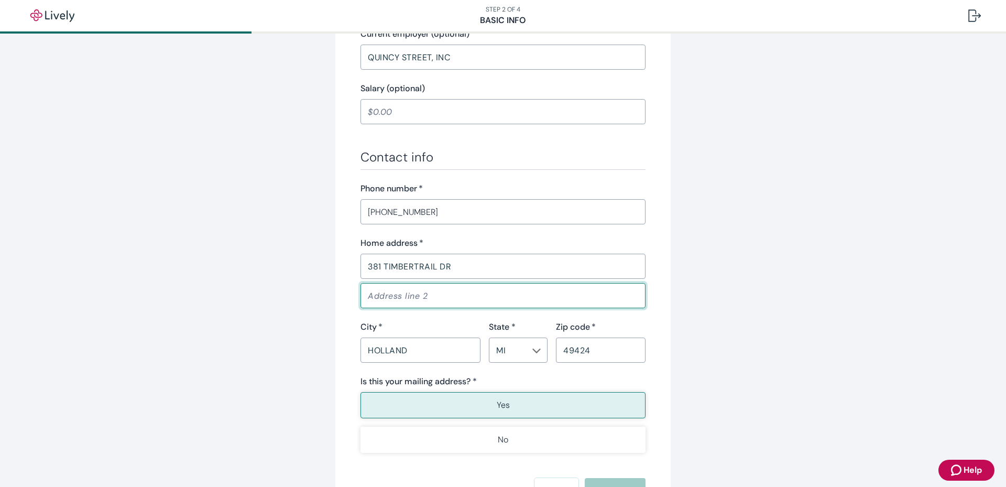
scroll to position [598, 0]
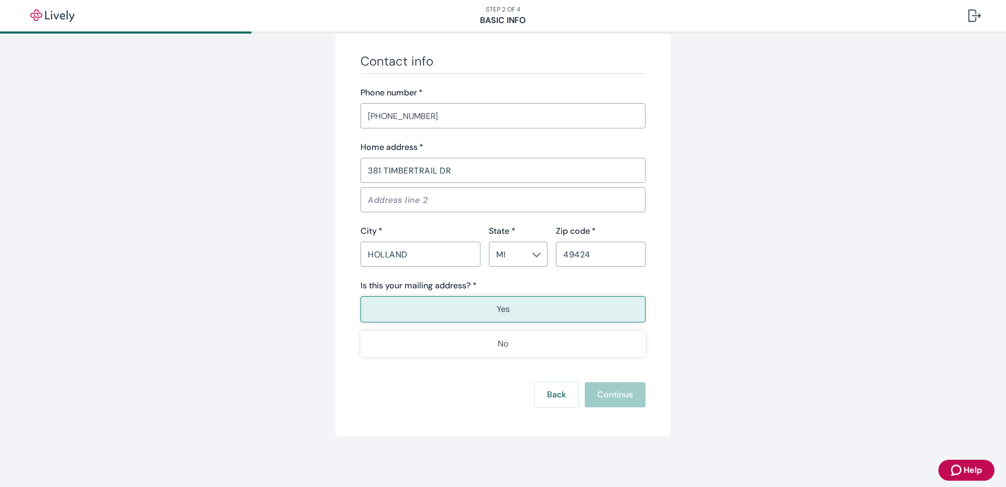
click at [585, 313] on button "Yes" at bounding box center [503, 309] width 285 height 26
click at [603, 397] on div "Back Continue" at bounding box center [503, 394] width 285 height 25
drag, startPoint x: 504, startPoint y: 302, endPoint x: 516, endPoint y: 315, distance: 17.8
click at [505, 303] on button "Yes" at bounding box center [503, 309] width 285 height 26
drag, startPoint x: 549, startPoint y: 388, endPoint x: 550, endPoint y: 397, distance: 9.0
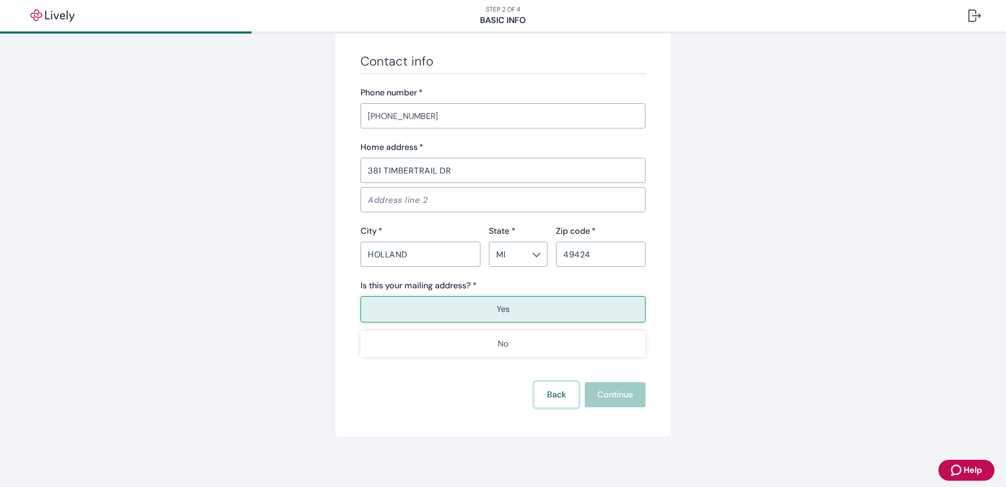
click at [550, 397] on button "Back" at bounding box center [556, 394] width 44 height 25
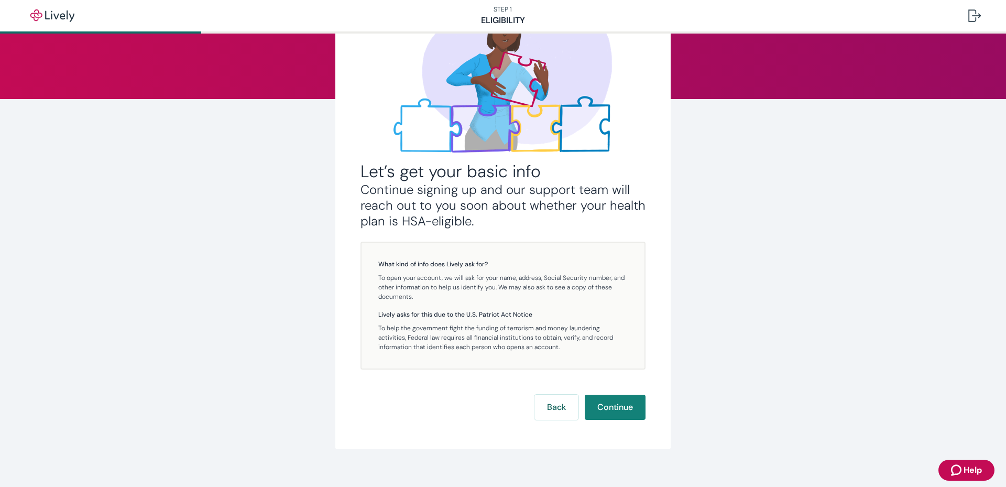
scroll to position [104, 0]
